Goal: Transaction & Acquisition: Purchase product/service

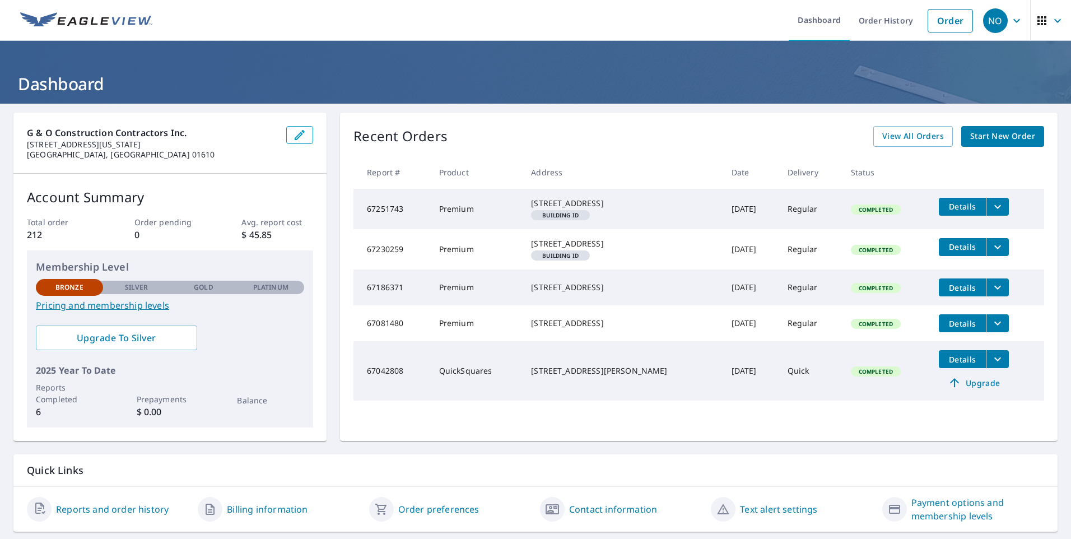
click at [983, 134] on span "Start New Order" at bounding box center [1002, 136] width 65 height 14
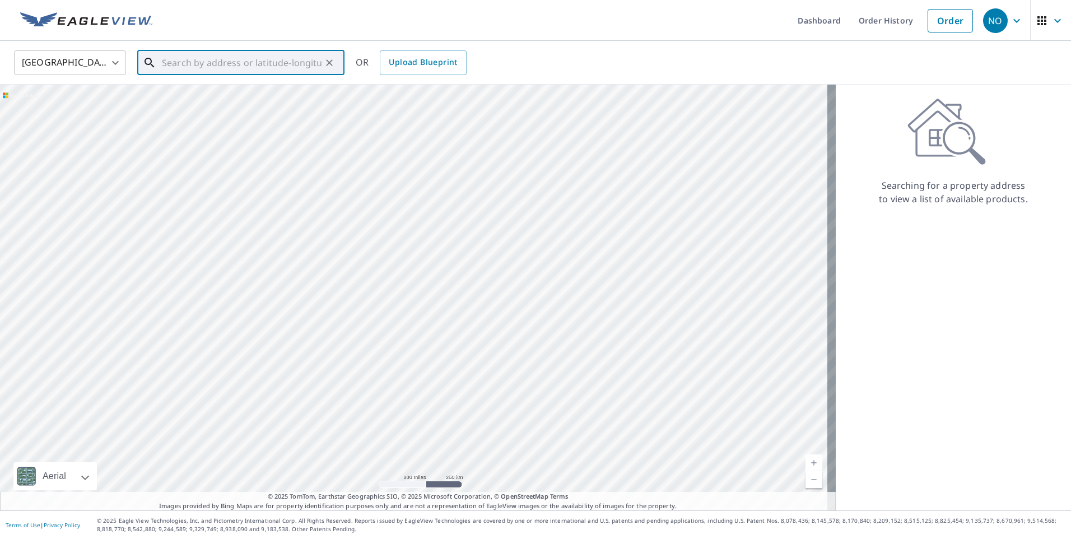
click at [169, 74] on div "​" at bounding box center [240, 62] width 207 height 25
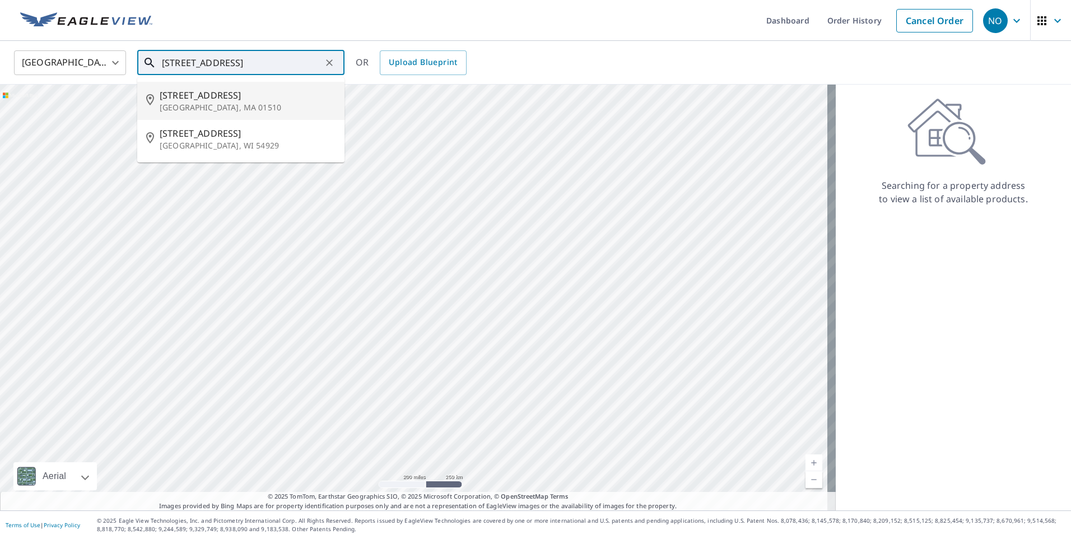
click at [225, 96] on span "[STREET_ADDRESS]" at bounding box center [248, 94] width 176 height 13
type input "[STREET_ADDRESS]"
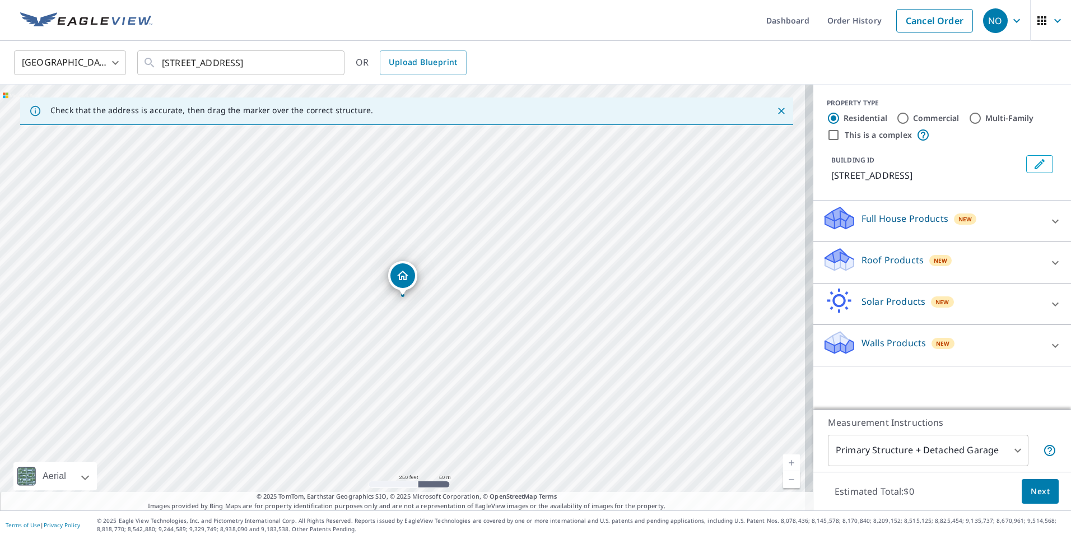
click at [402, 276] on icon "Dropped pin, building 1, Residential property, 177 Main St Clinton, MA 01510" at bounding box center [402, 275] width 11 height 10
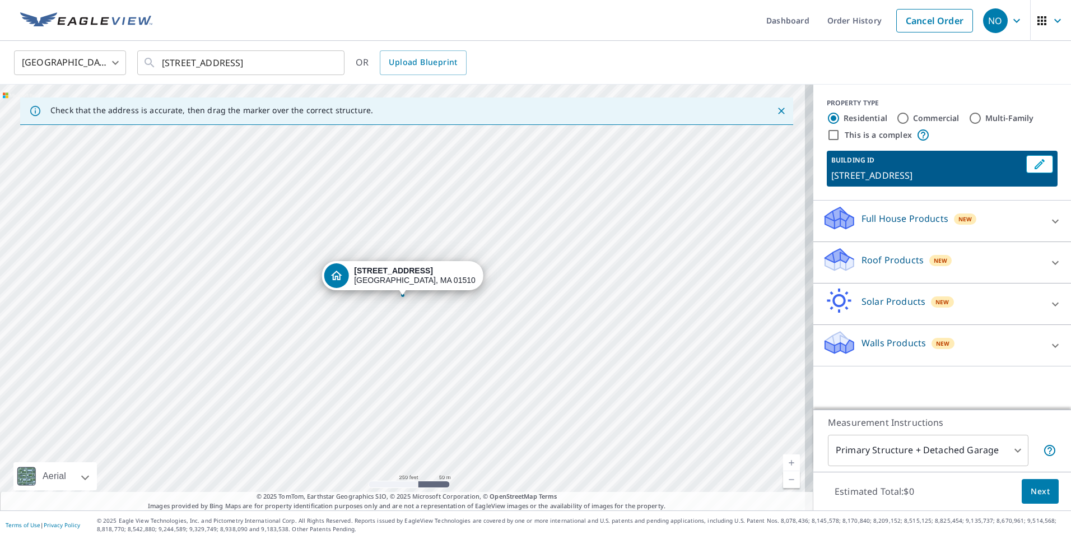
drag, startPoint x: 398, startPoint y: 292, endPoint x: 400, endPoint y: 305, distance: 13.2
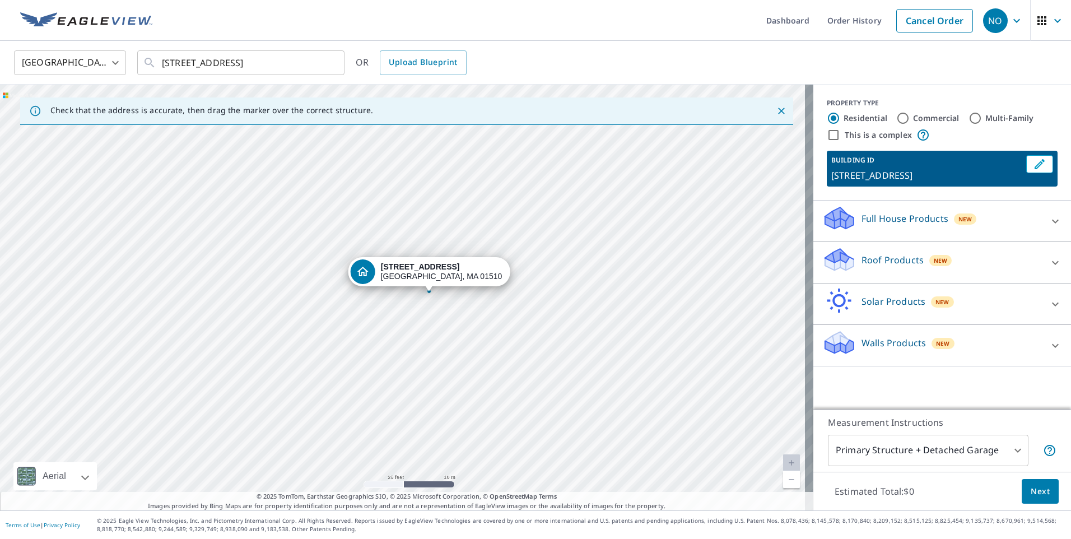
click at [400, 249] on div "[STREET_ADDRESS]" at bounding box center [406, 298] width 813 height 426
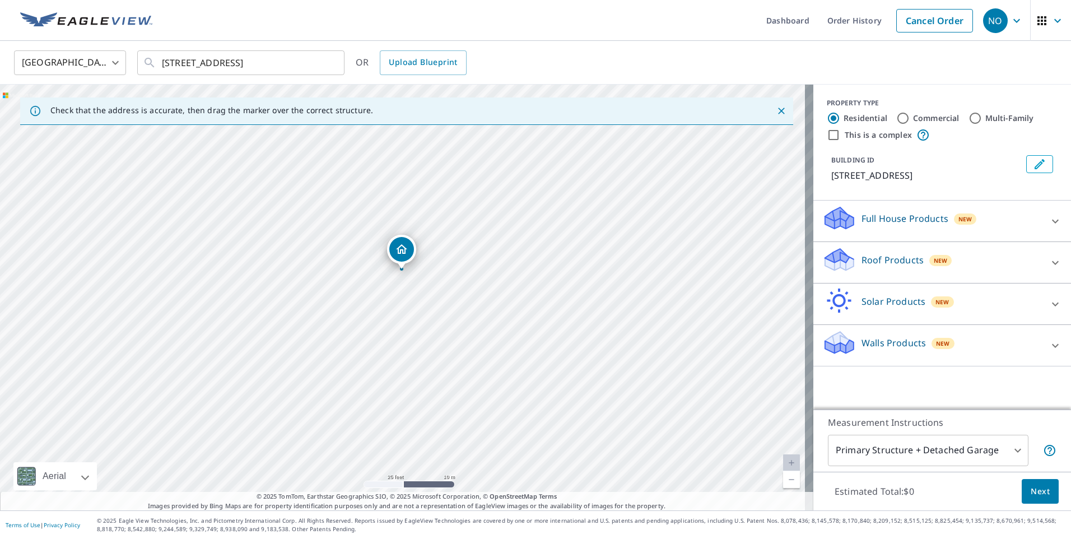
drag, startPoint x: 399, startPoint y: 256, endPoint x: 397, endPoint y: 249, distance: 7.6
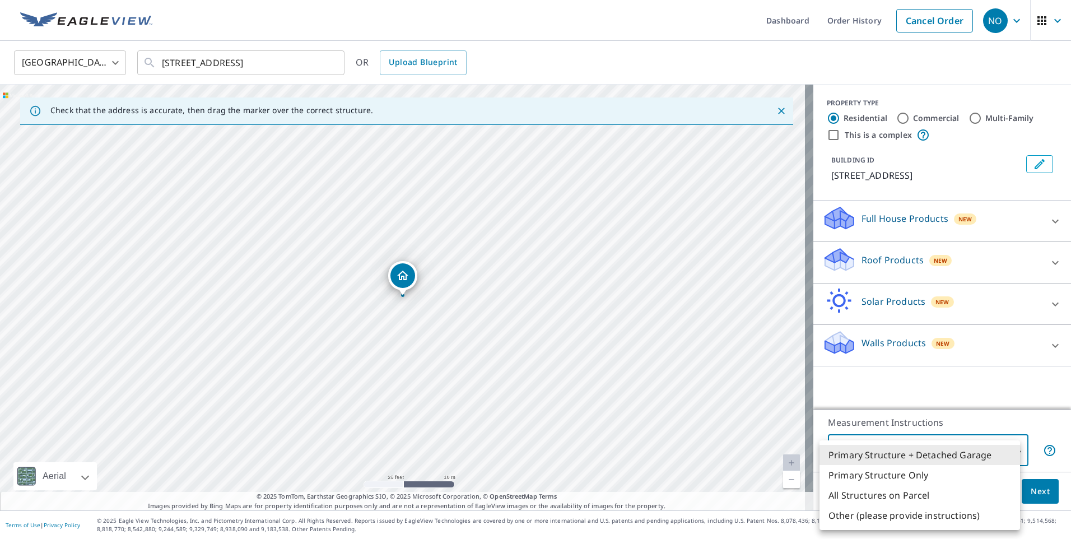
click at [1004, 451] on body "NO NO Dashboard Order History Cancel Order NO [GEOGRAPHIC_DATA] [GEOGRAPHIC_DAT…" at bounding box center [535, 269] width 1071 height 539
click at [950, 476] on li "Primary Structure Only" at bounding box center [919, 475] width 200 height 20
type input "2"
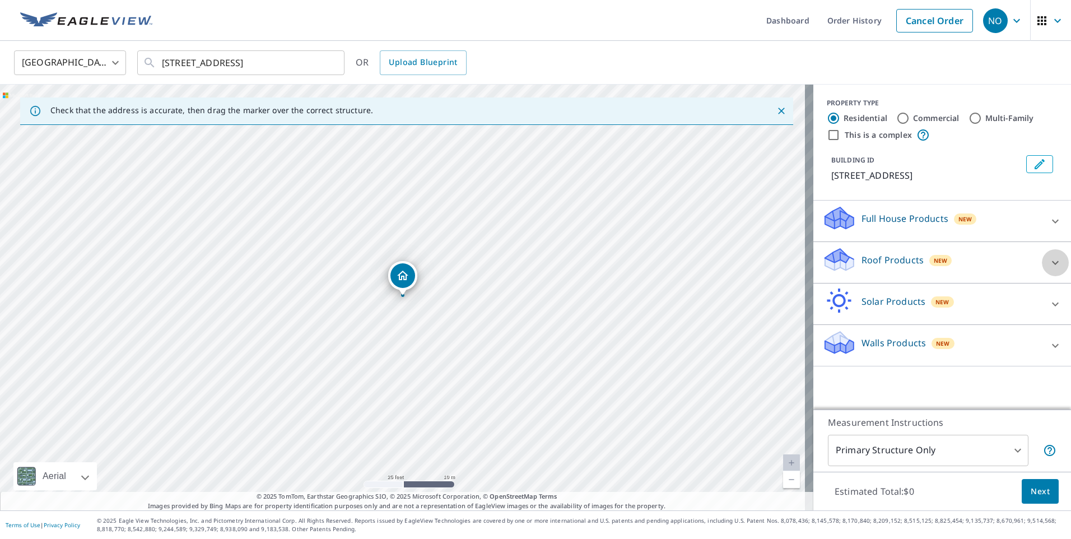
click at [1052, 262] on icon at bounding box center [1054, 262] width 13 height 13
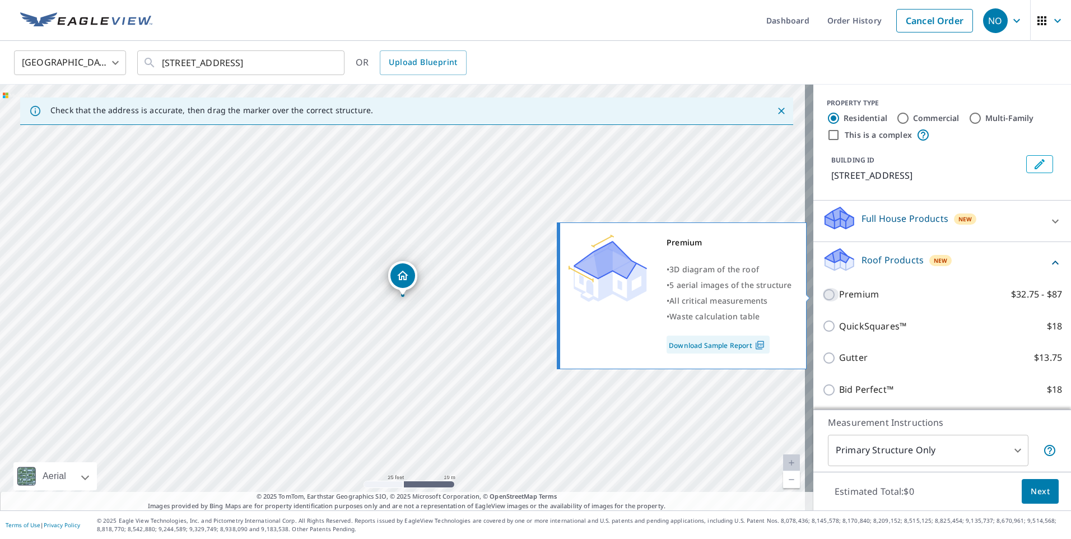
click at [823, 292] on input "Premium $32.75 - $87" at bounding box center [830, 294] width 17 height 13
checkbox input "true"
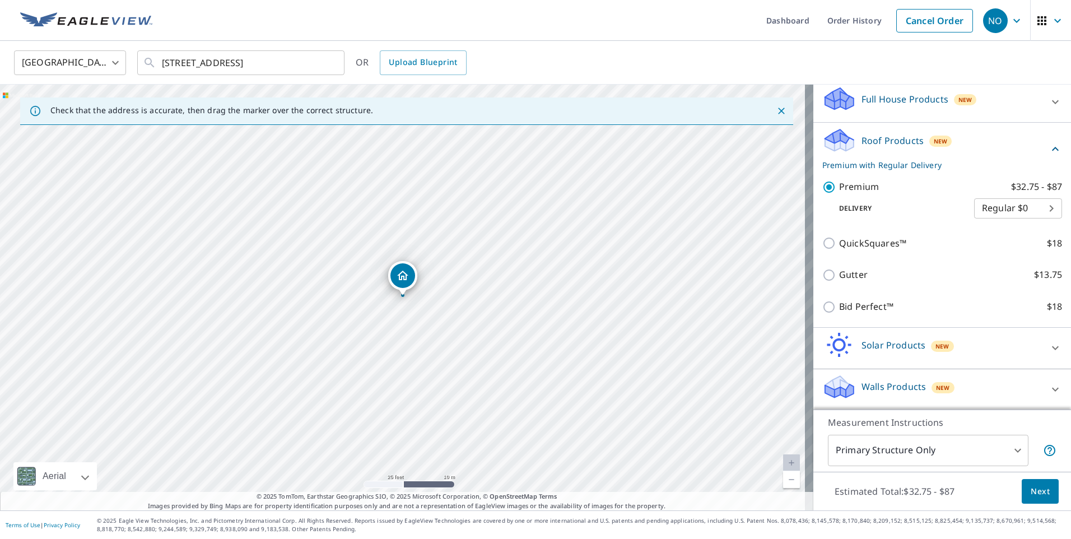
scroll to position [120, 0]
click at [1035, 497] on span "Next" at bounding box center [1039, 491] width 19 height 14
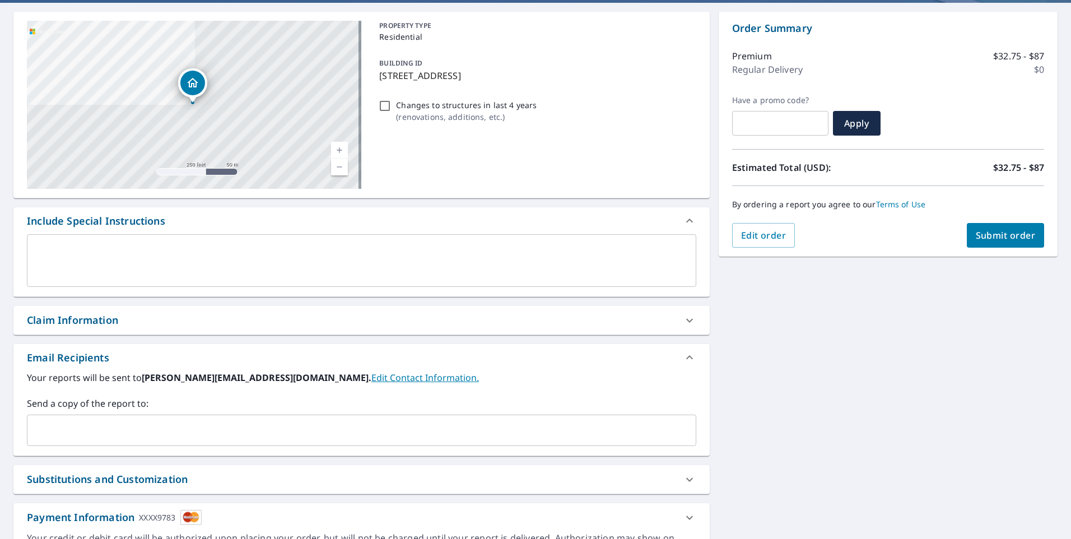
scroll to position [112, 0]
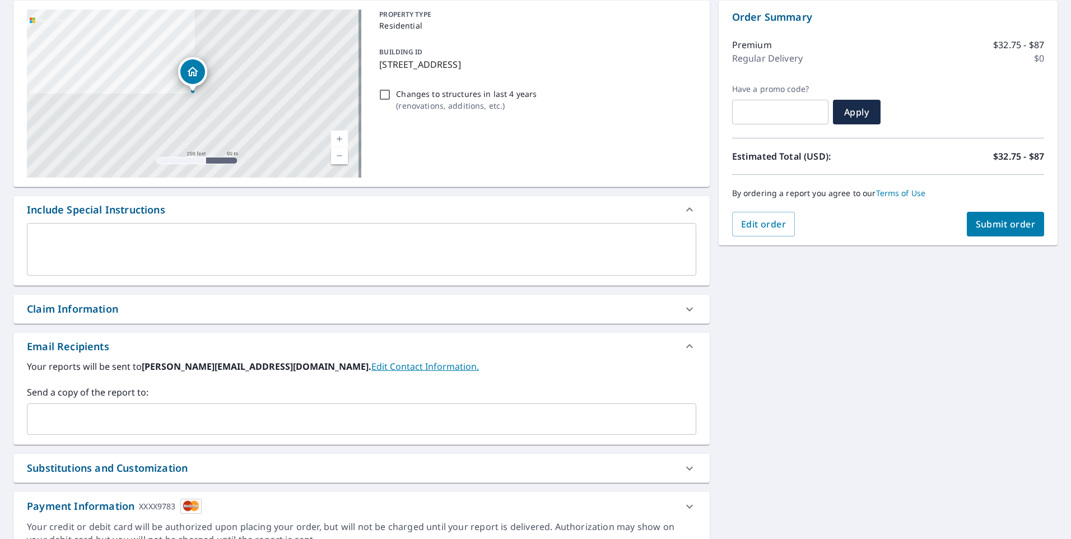
click at [85, 417] on input "text" at bounding box center [353, 418] width 642 height 21
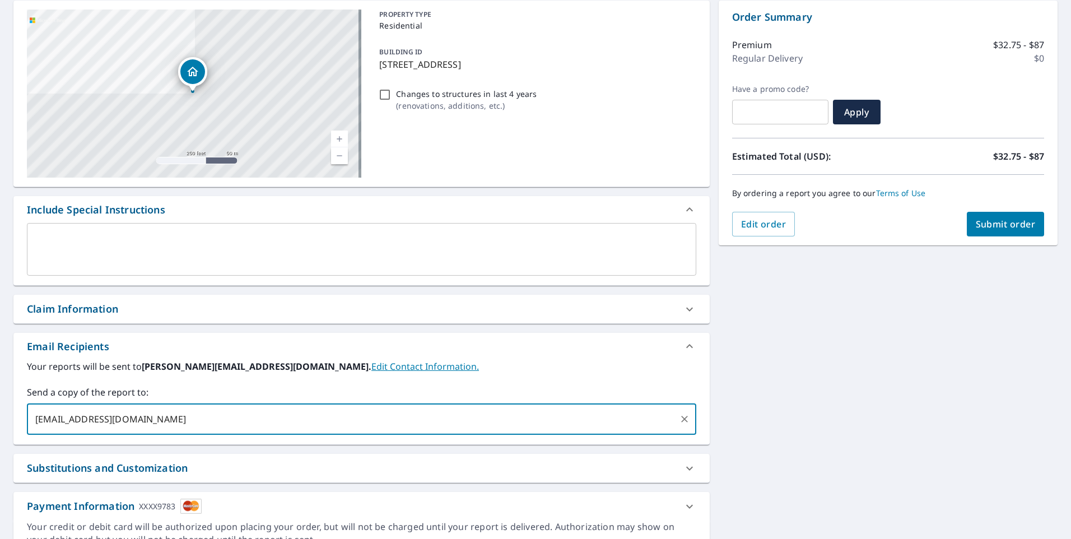
scroll to position [166, 0]
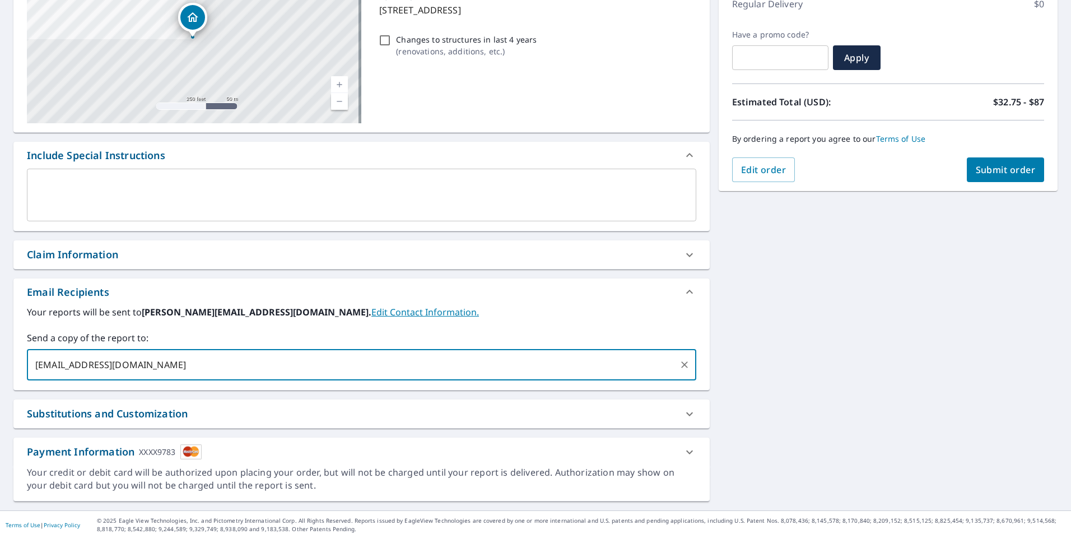
type input "[EMAIL_ADDRESS][DOMAIN_NAME]"
click at [995, 172] on span "Submit order" at bounding box center [1006, 170] width 60 height 12
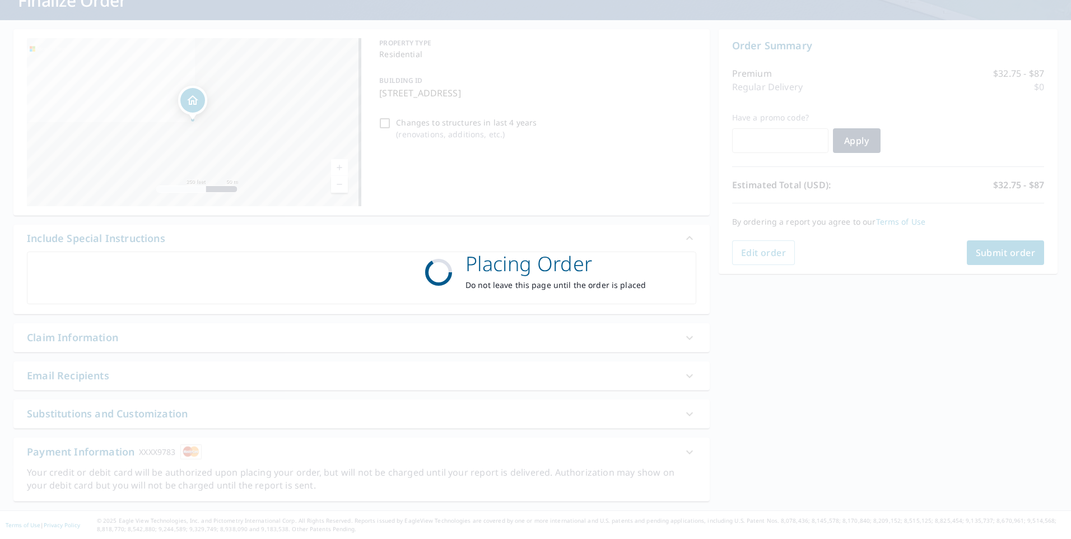
scroll to position [83, 0]
